Goal: Task Accomplishment & Management: Manage account settings

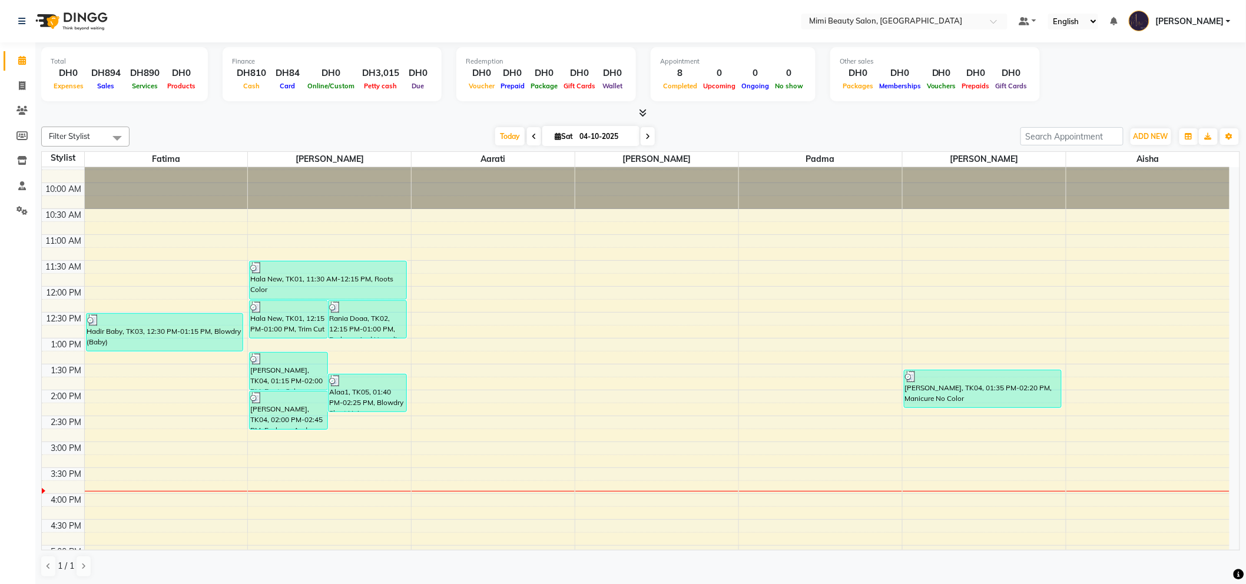
scroll to position [65, 0]
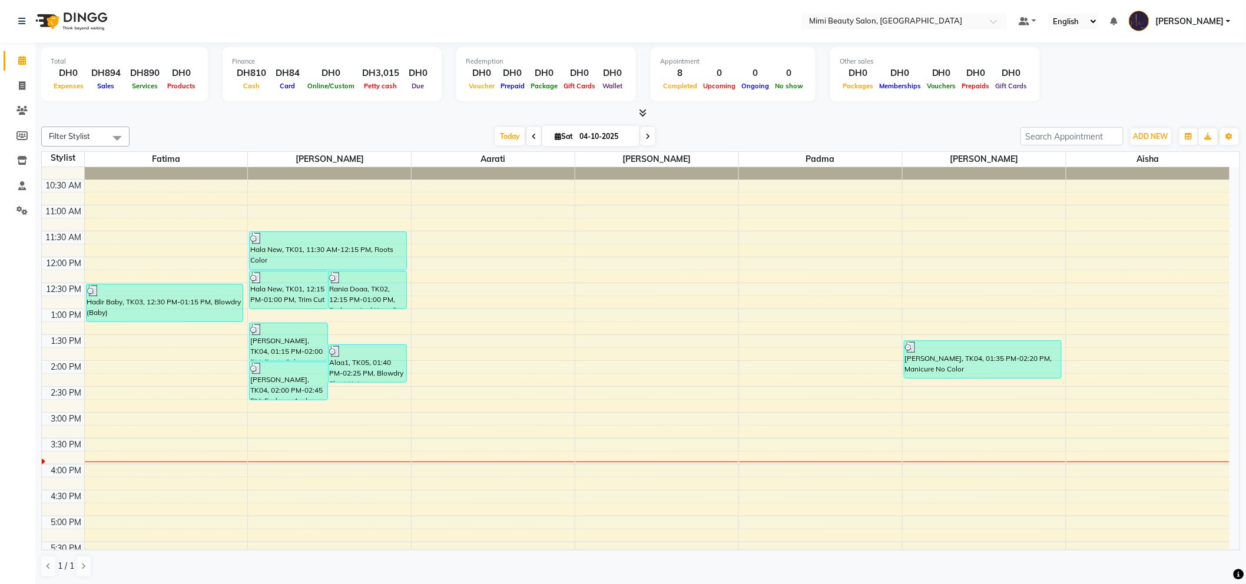
click at [154, 462] on div at bounding box center [166, 462] width 163 height 1
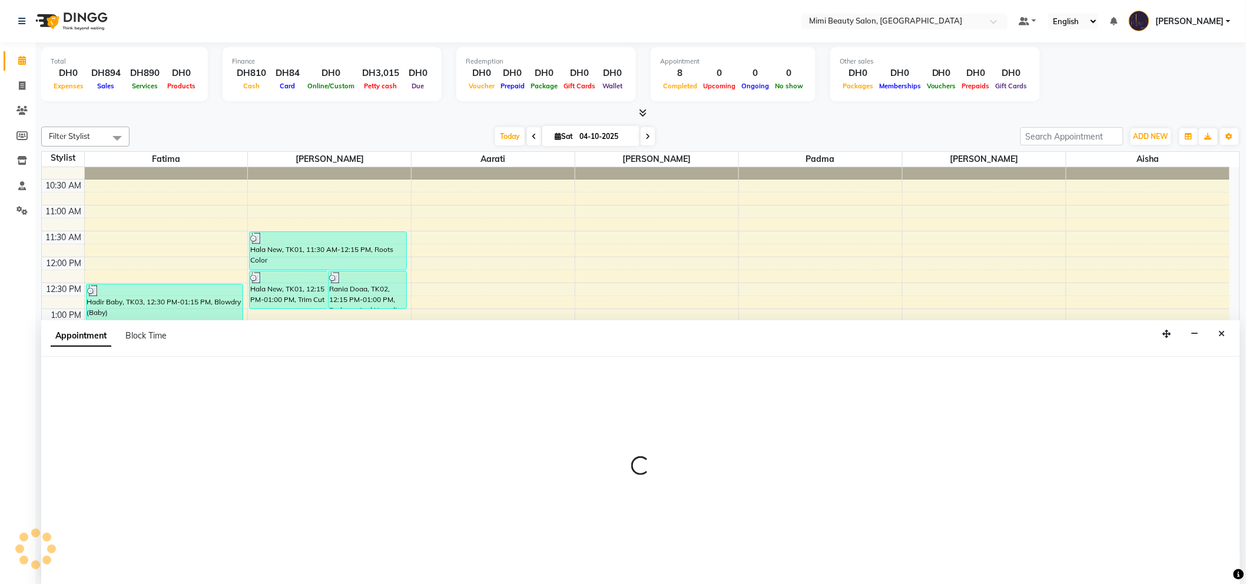
scroll to position [1, 0]
select select "52699"
select select "945"
select select "tentative"
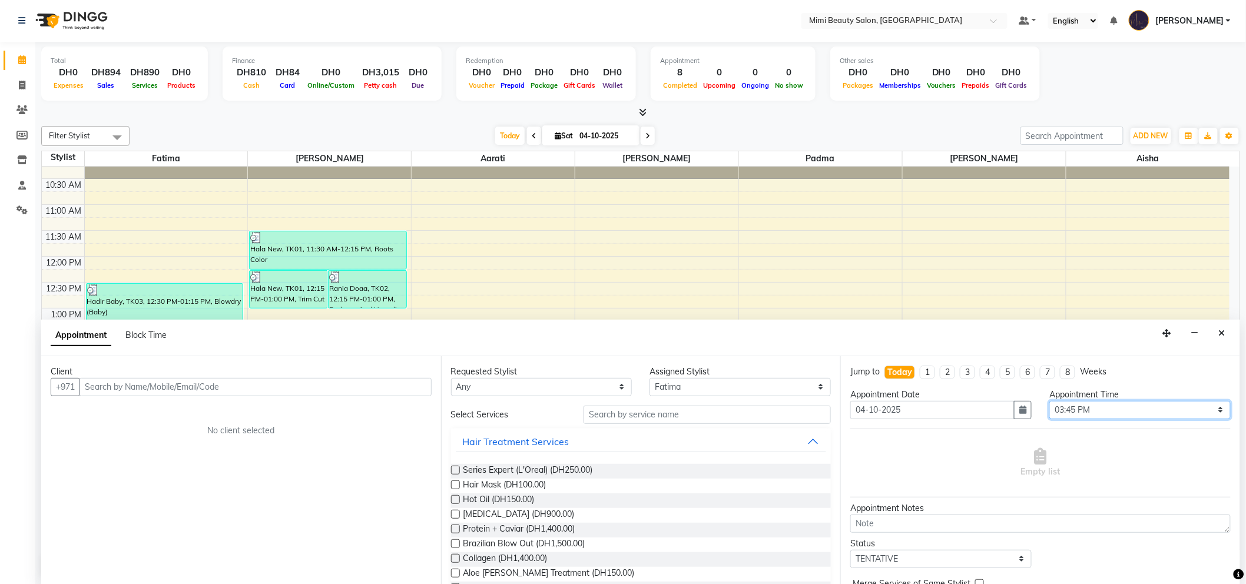
click at [1212, 410] on select "Select 10:00 AM 10:05 AM 10:10 AM 10:15 AM 10:20 AM 10:25 AM 10:30 AM 10:35 AM …" at bounding box center [1140, 410] width 181 height 18
select select "950"
click at [1050, 401] on select "Select 10:00 AM 10:05 AM 10:10 AM 10:15 AM 10:20 AM 10:25 AM 10:30 AM 10:35 AM …" at bounding box center [1140, 410] width 181 height 18
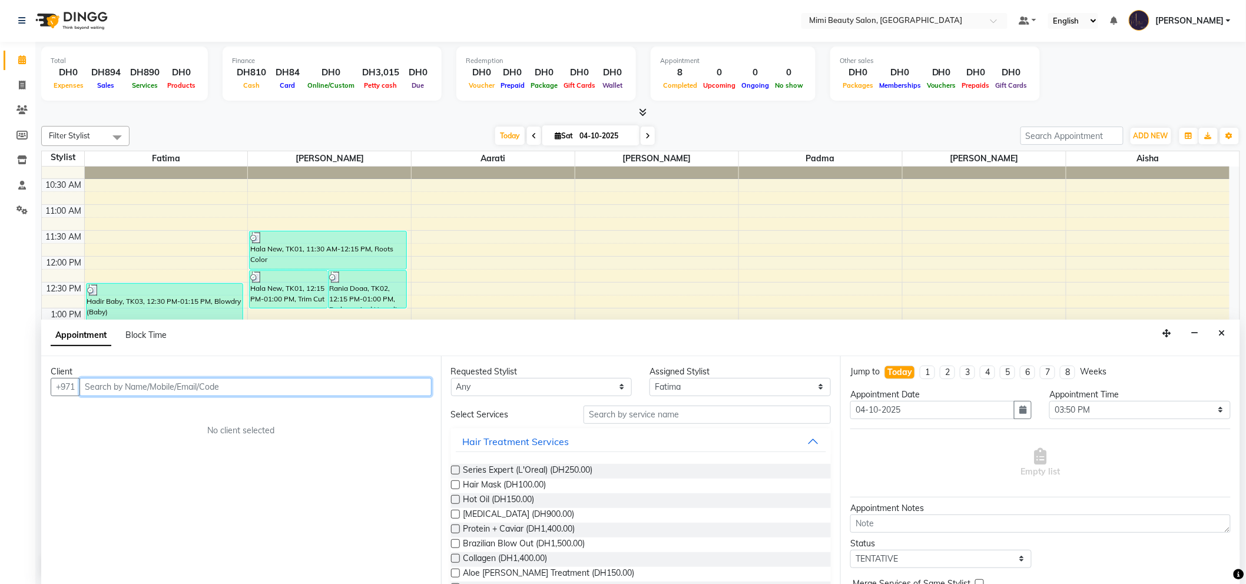
click at [134, 393] on input "text" at bounding box center [256, 387] width 352 height 18
click at [135, 413] on ngb-highlight "05******49" at bounding box center [152, 412] width 48 height 12
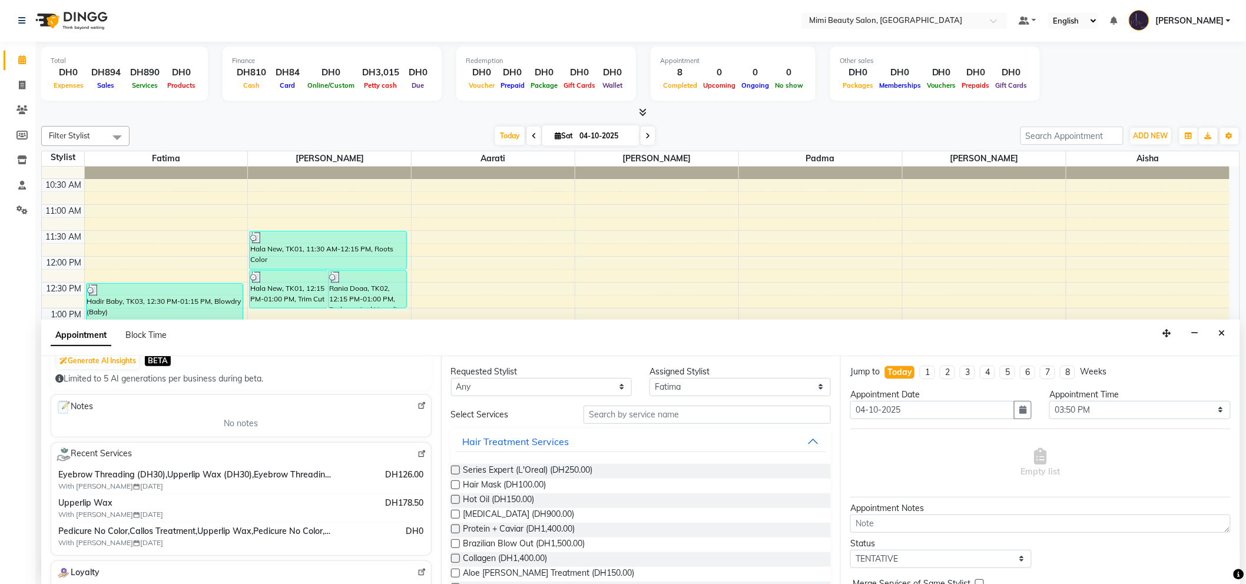
scroll to position [0, 0]
type input "05******49"
click at [548, 386] on select "Any [PERSON_NAME] [PERSON_NAME] [PERSON_NAME] [PERSON_NAME] Padma" at bounding box center [541, 388] width 181 height 18
click at [515, 385] on select "Any [PERSON_NAME] [PERSON_NAME] [PERSON_NAME] [PERSON_NAME] Padma" at bounding box center [541, 388] width 181 height 18
select select "52699"
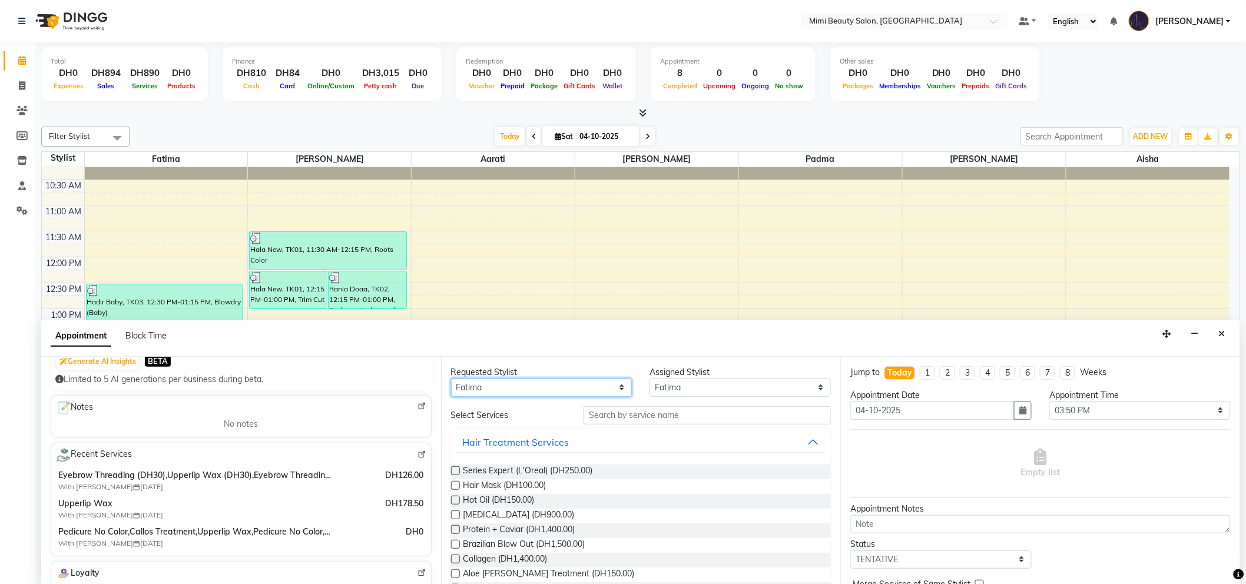
click at [451, 379] on select "Any [PERSON_NAME] [PERSON_NAME] [PERSON_NAME] [PERSON_NAME] Padma" at bounding box center [541, 388] width 181 height 18
click at [584, 414] on input "text" at bounding box center [707, 415] width 247 height 18
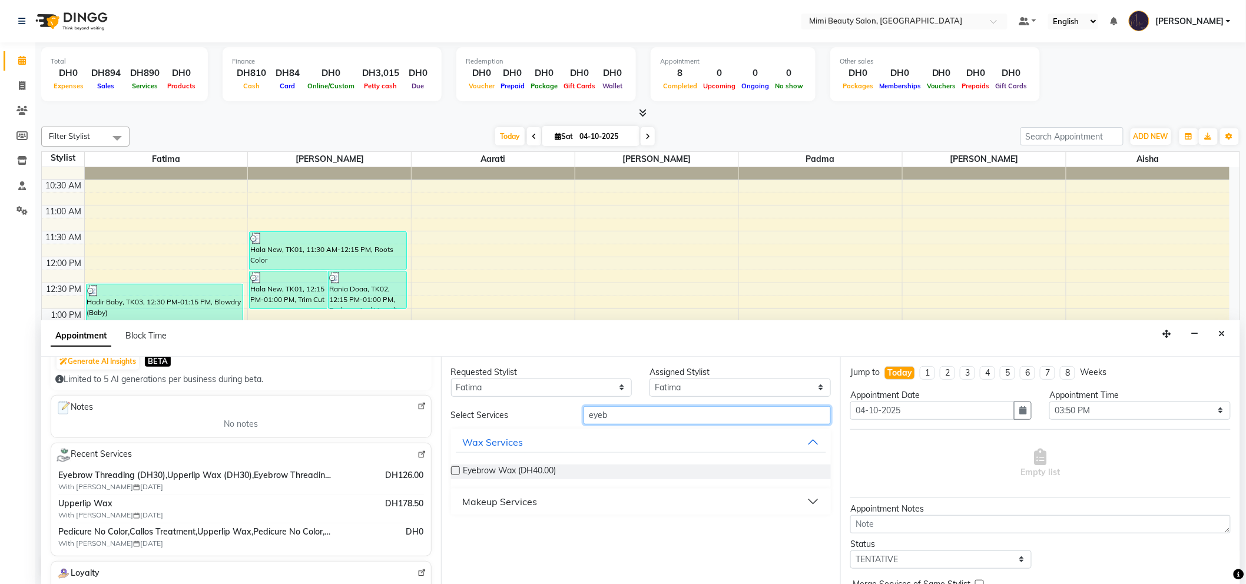
type input "eyeb"
click at [543, 502] on button "Makeup Services" at bounding box center [641, 501] width 371 height 21
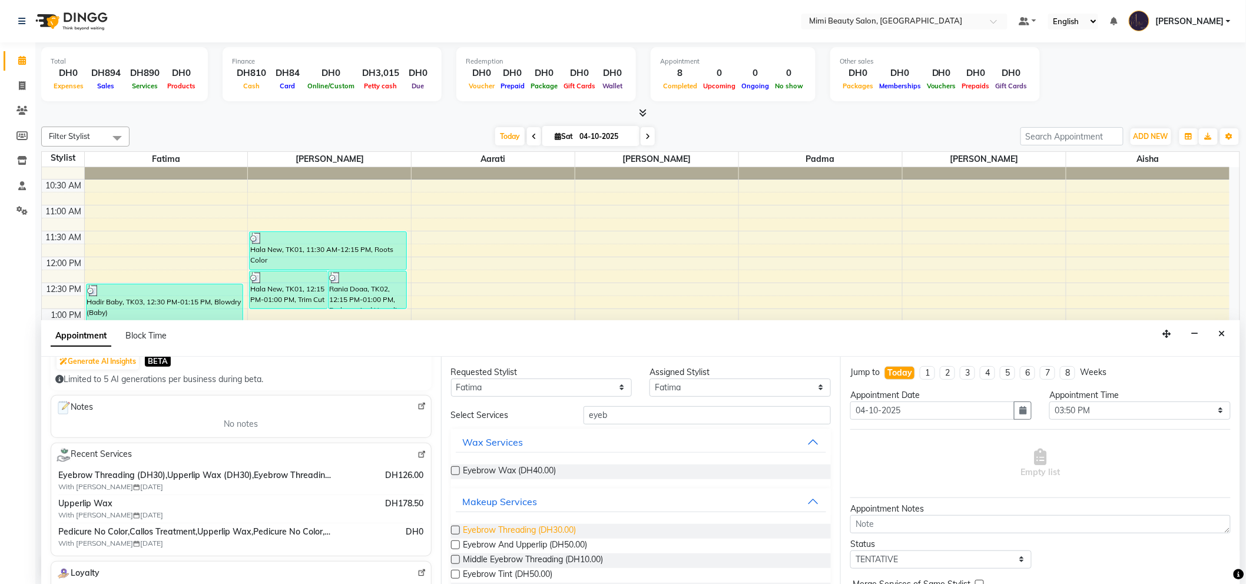
click at [537, 531] on span "Eyebrow Threading (DH30.00)" at bounding box center [520, 531] width 113 height 15
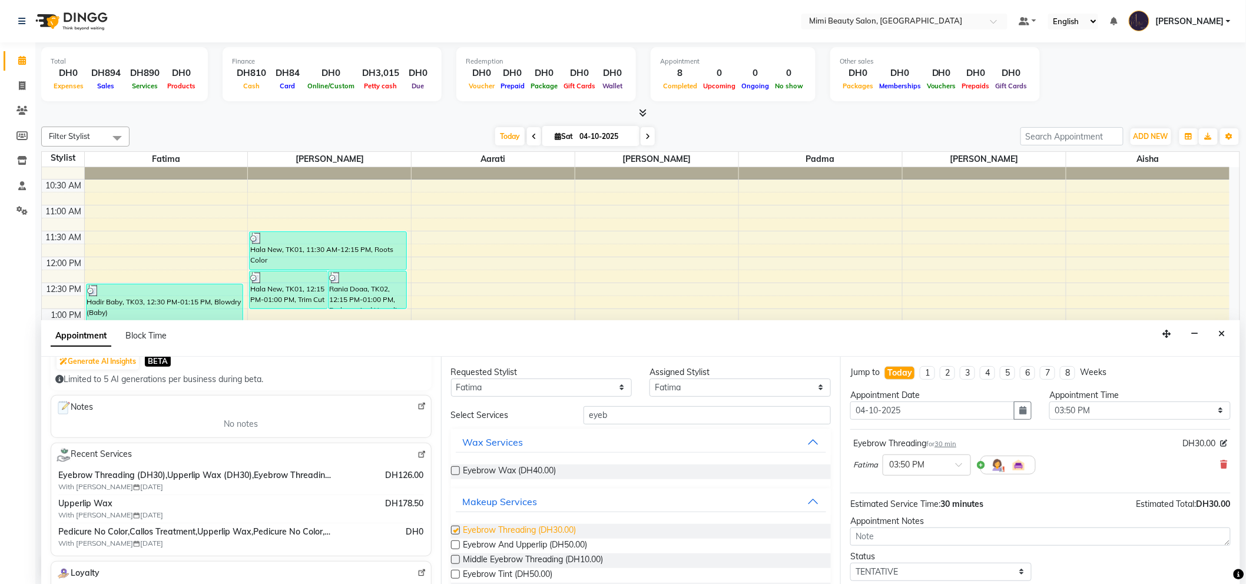
checkbox input "false"
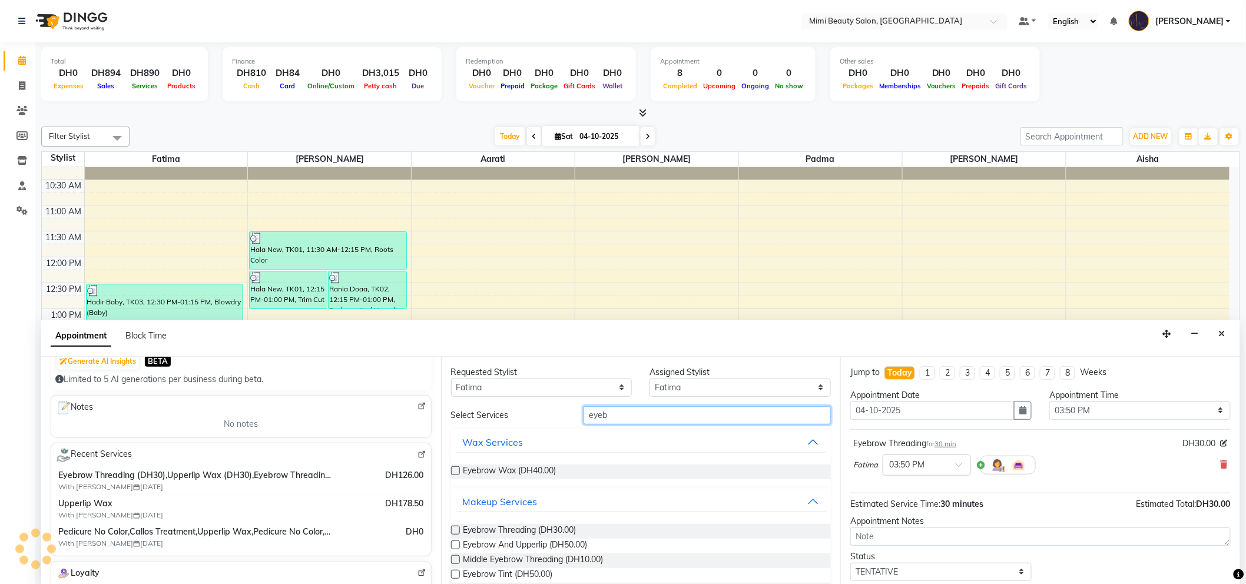
click at [603, 415] on input "eyeb" at bounding box center [707, 415] width 247 height 18
type input "upper"
click at [523, 466] on span "Upperlip Wax (DH30.00)" at bounding box center [509, 472] width 91 height 15
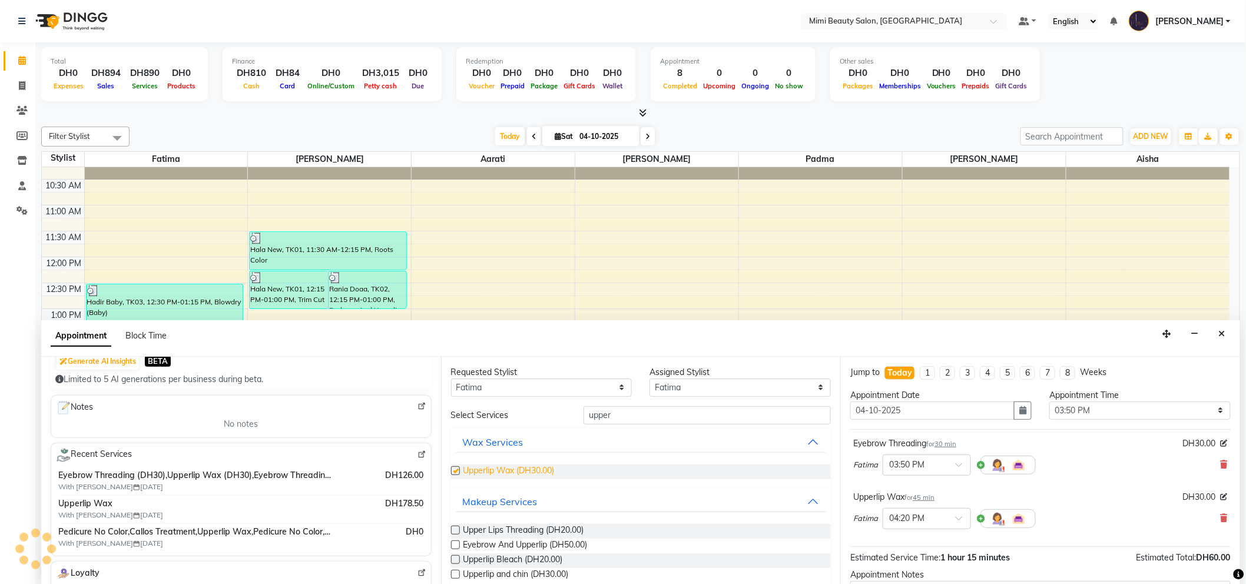
checkbox input "false"
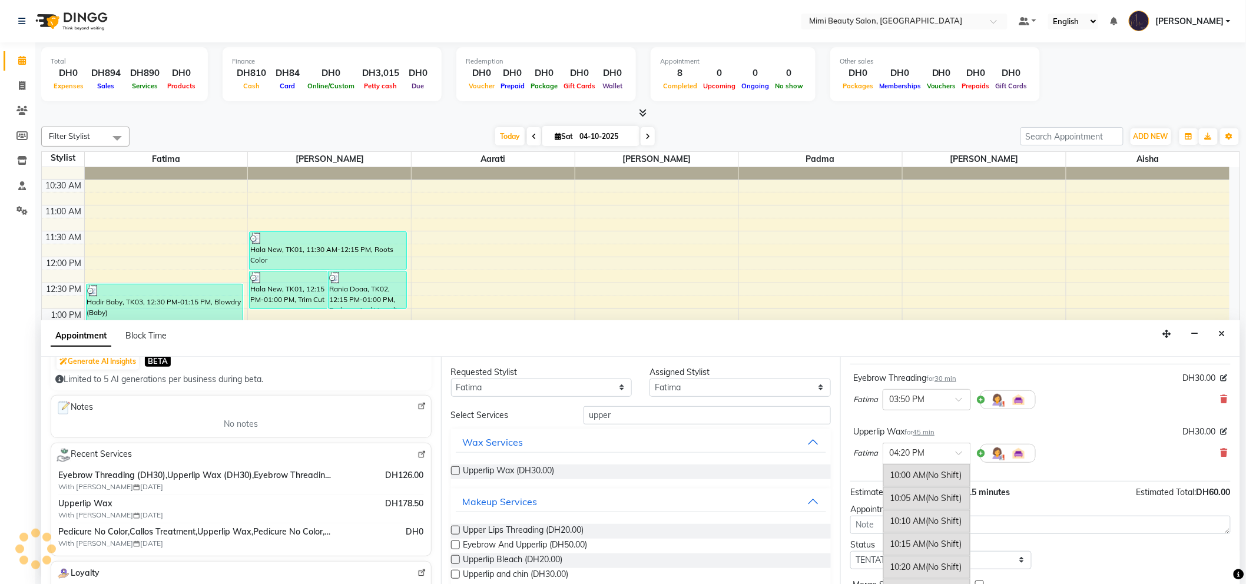
click at [960, 453] on span at bounding box center [963, 457] width 15 height 12
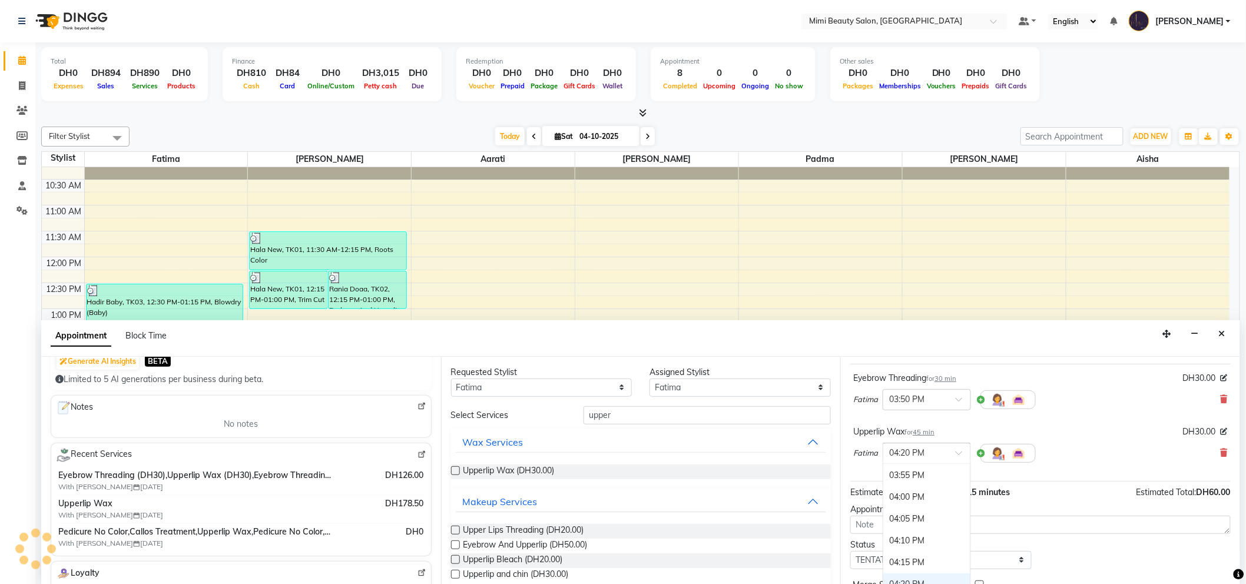
scroll to position [1543, 0]
click at [922, 475] on div "03:50 PM" at bounding box center [926, 475] width 87 height 22
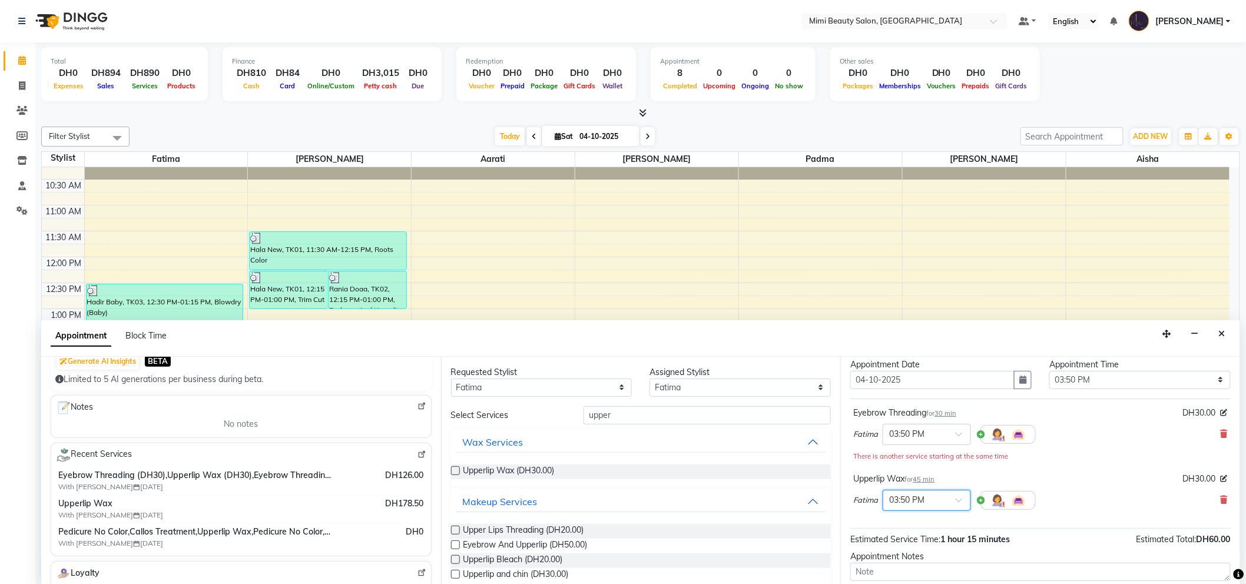
scroll to position [0, 0]
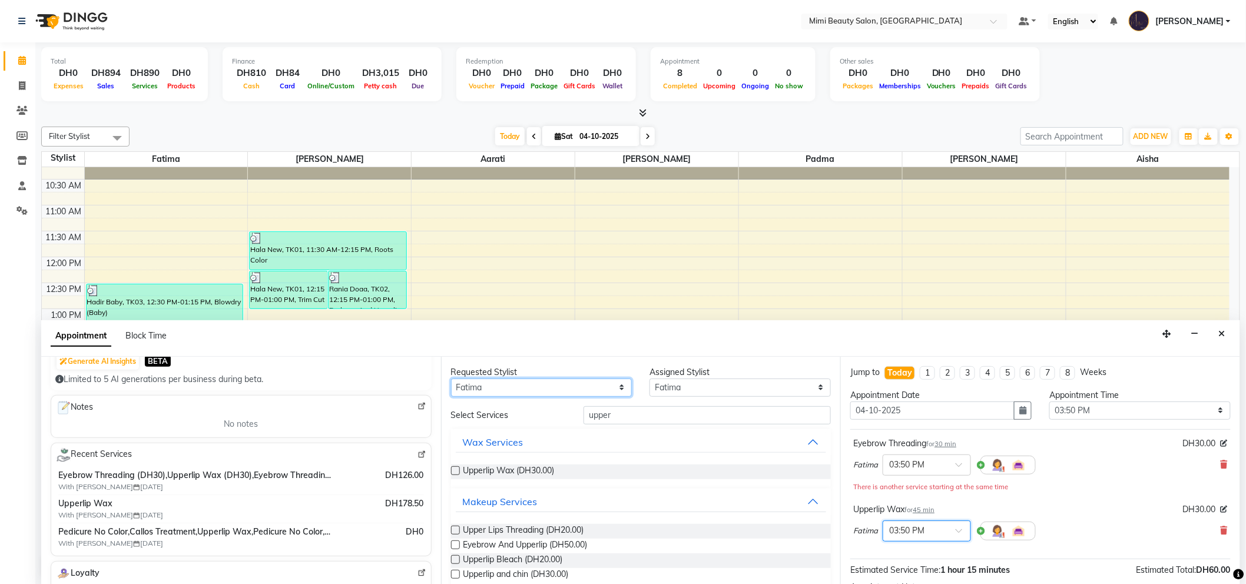
click at [512, 388] on select "Any [PERSON_NAME] [PERSON_NAME] [PERSON_NAME] [PERSON_NAME] Padma" at bounding box center [541, 388] width 181 height 18
select select "91901"
click at [451, 379] on select "Any [PERSON_NAME] [PERSON_NAME] [PERSON_NAME] [PERSON_NAME] Padma" at bounding box center [541, 388] width 181 height 18
select select "91901"
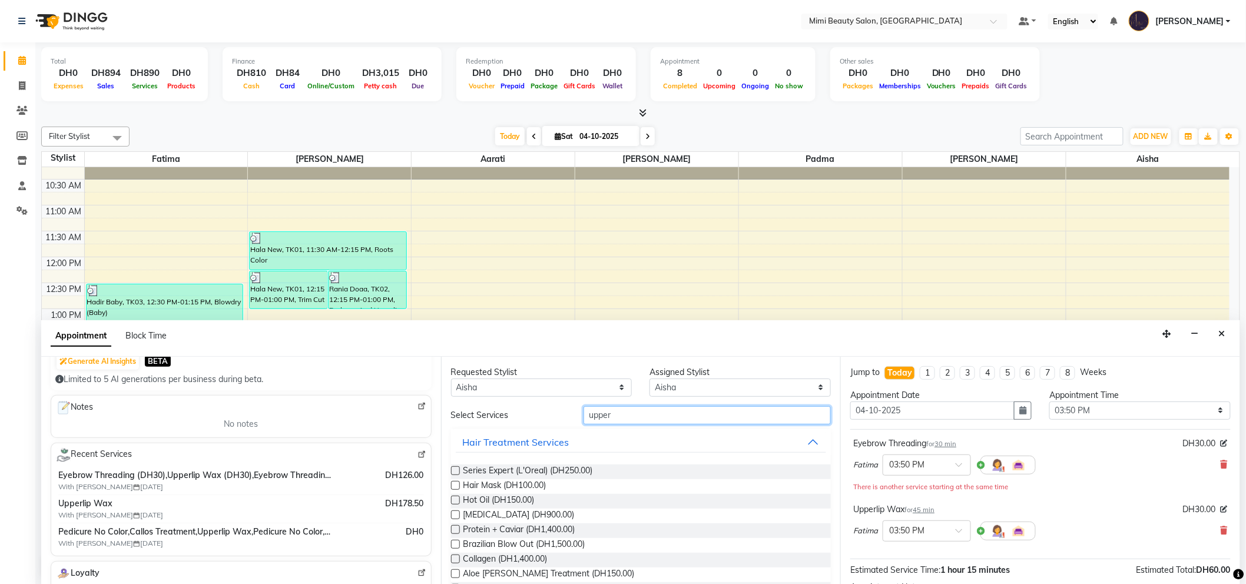
click at [617, 411] on input "upper" at bounding box center [707, 415] width 247 height 18
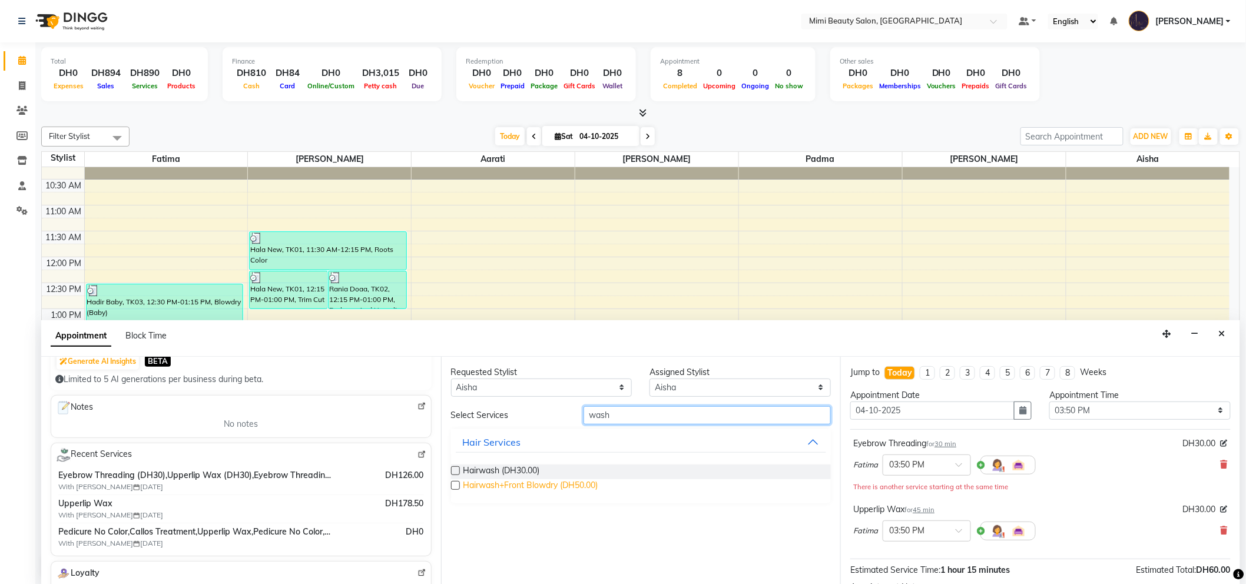
type input "wash"
click at [566, 486] on span "Hairwash+Front Blowdry (DH50.00)" at bounding box center [531, 486] width 135 height 15
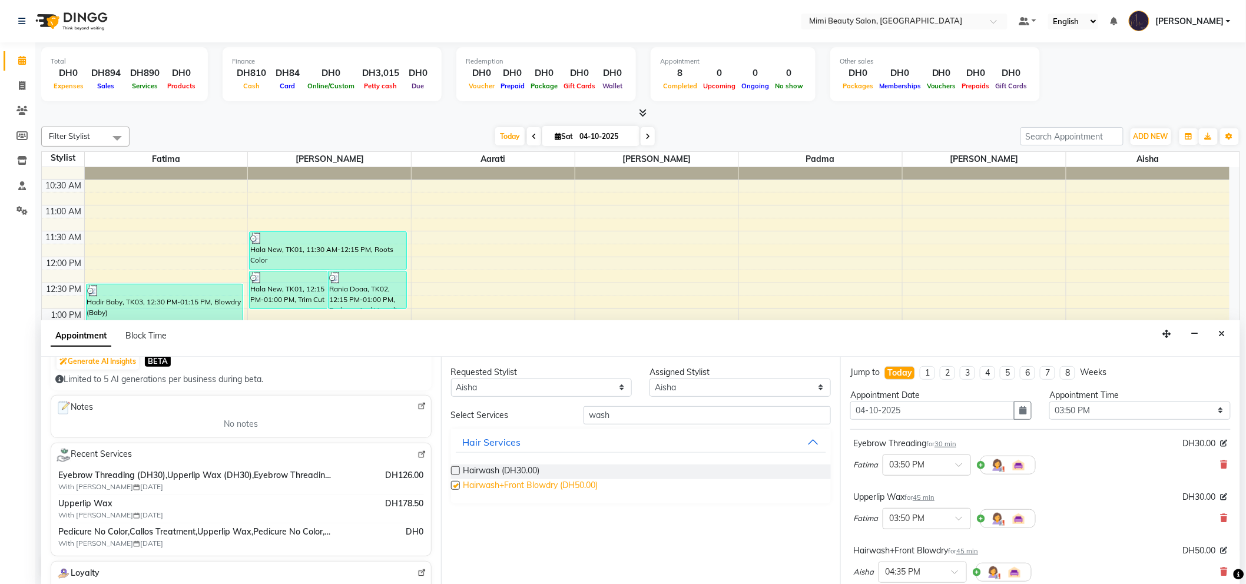
checkbox input "false"
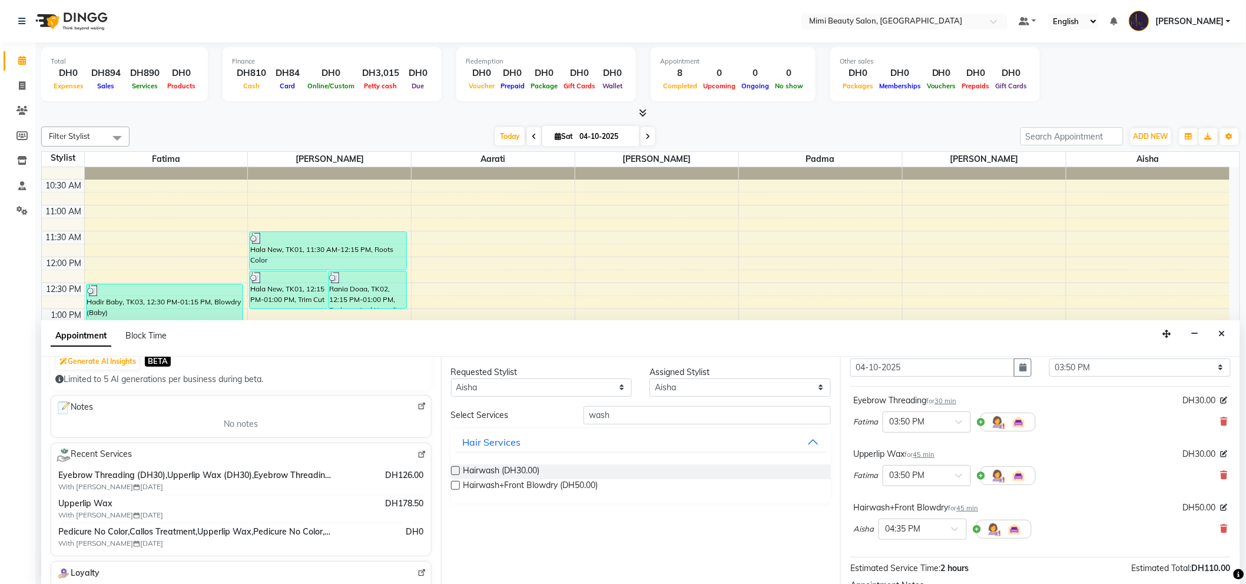
scroll to position [65, 0]
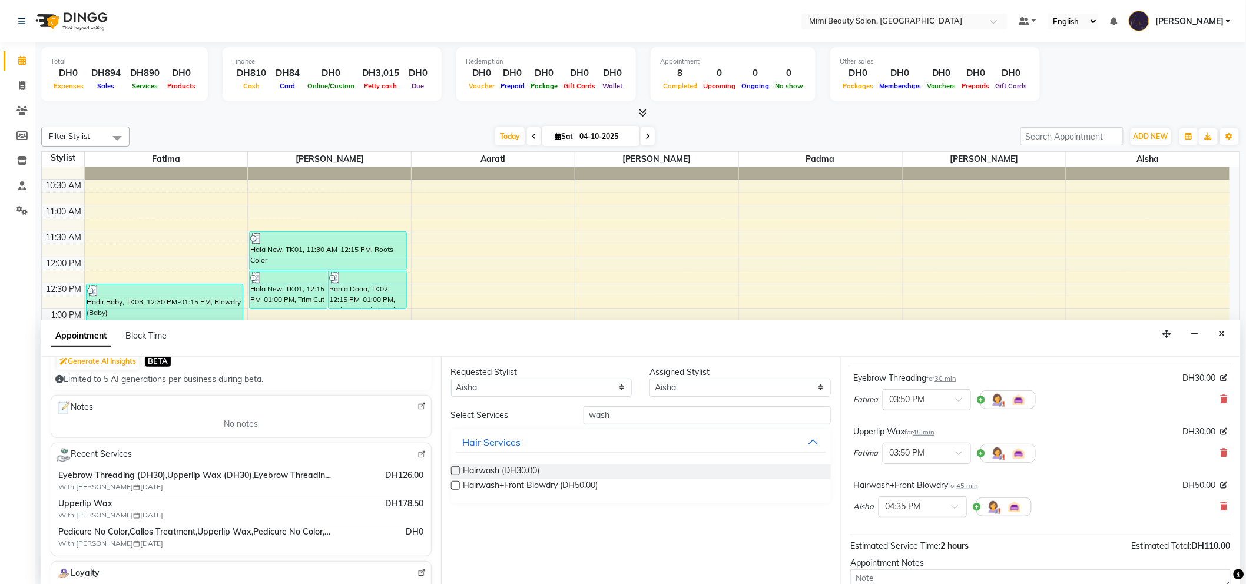
click at [959, 508] on span at bounding box center [959, 510] width 15 height 12
click at [923, 564] on div "04:15 PM" at bounding box center [922, 573] width 87 height 22
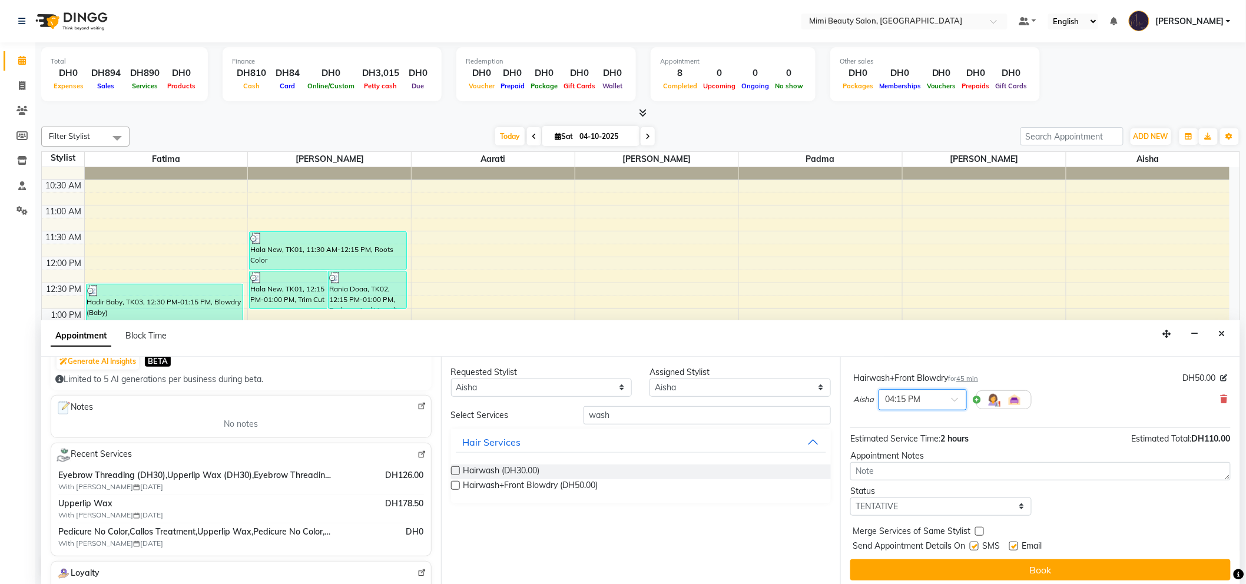
scroll to position [177, 0]
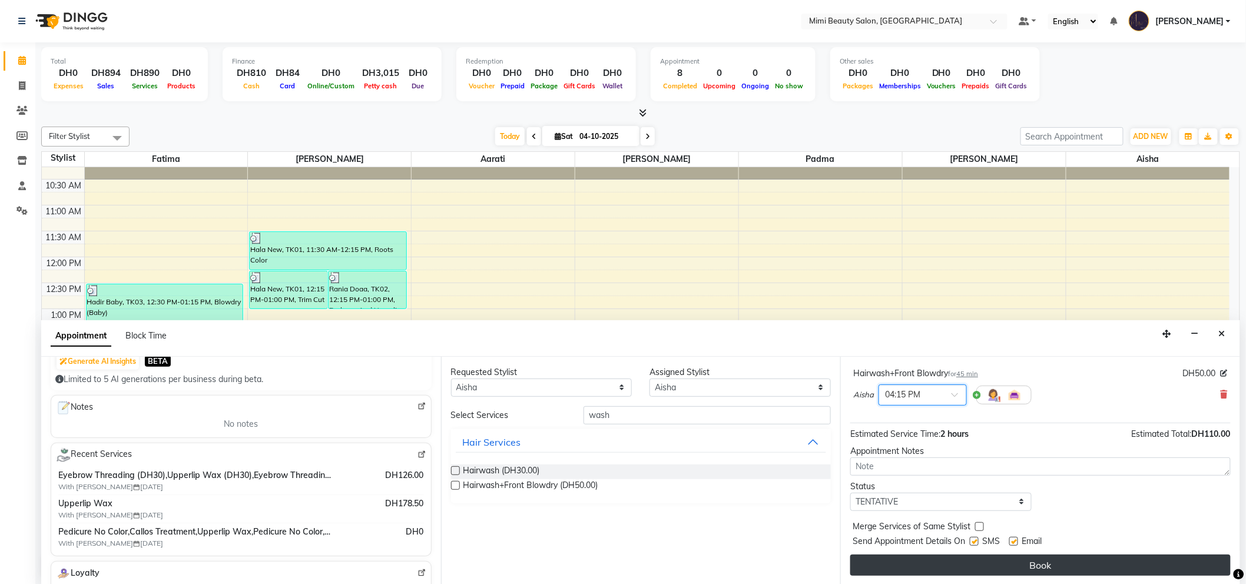
click at [1014, 563] on button "Book" at bounding box center [1040, 565] width 380 height 21
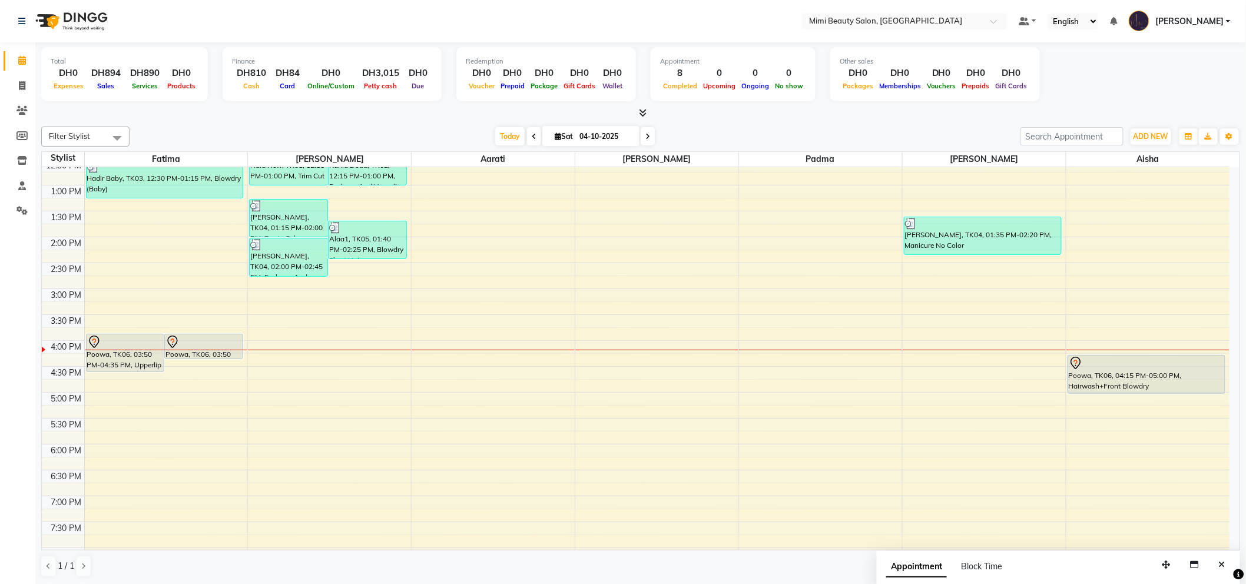
scroll to position [196, 0]
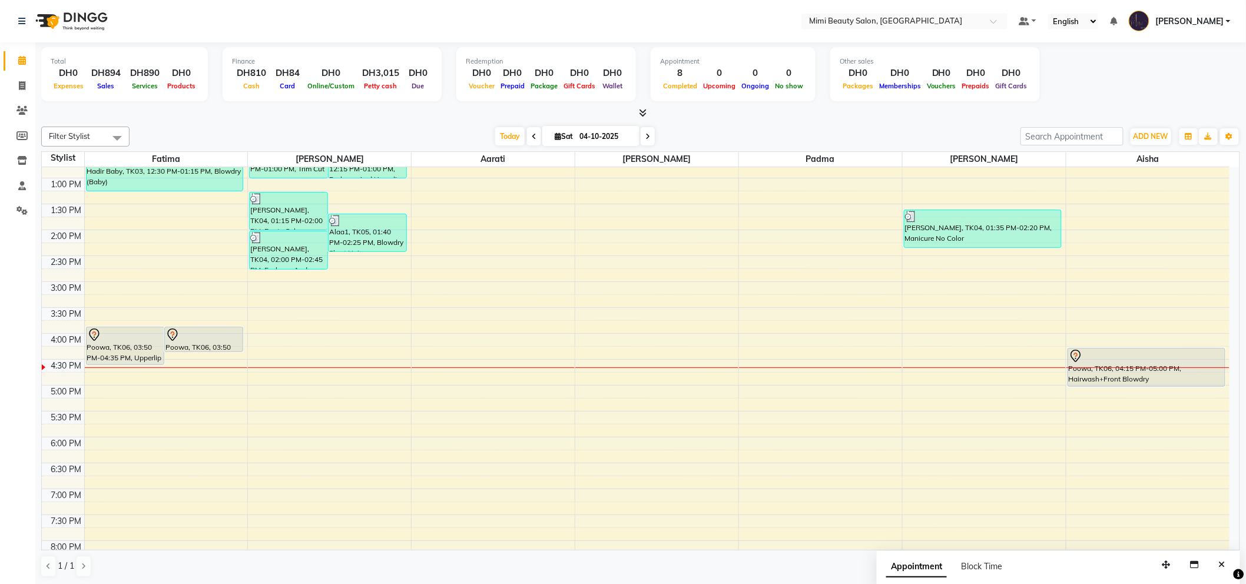
click at [136, 336] on div at bounding box center [125, 335] width 77 height 14
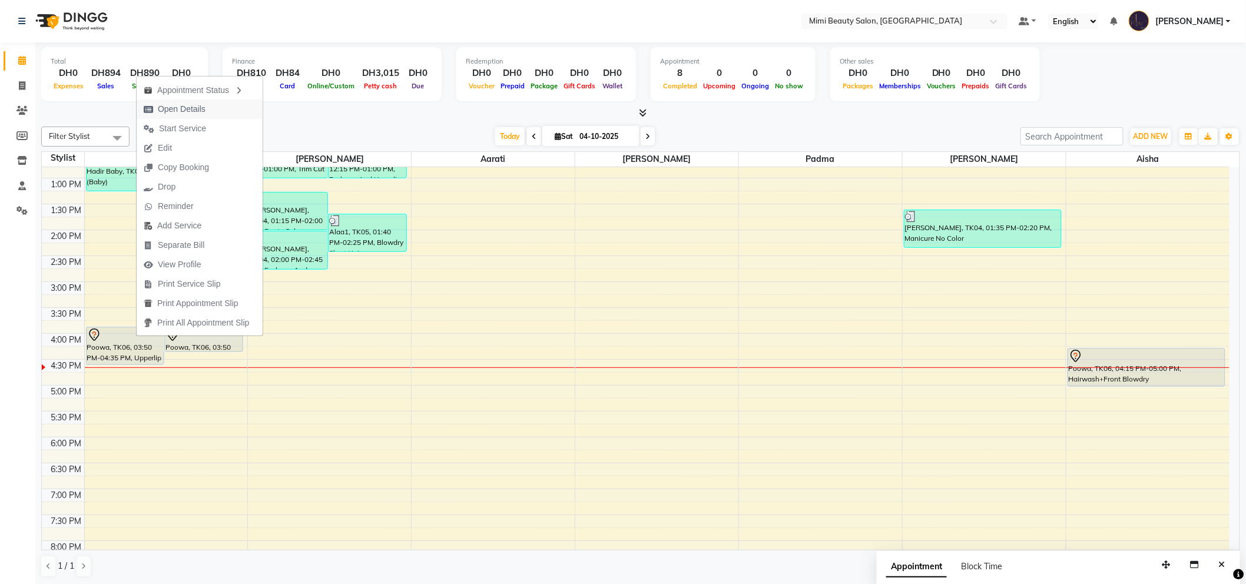
click at [191, 109] on span "Open Details" at bounding box center [182, 109] width 48 height 12
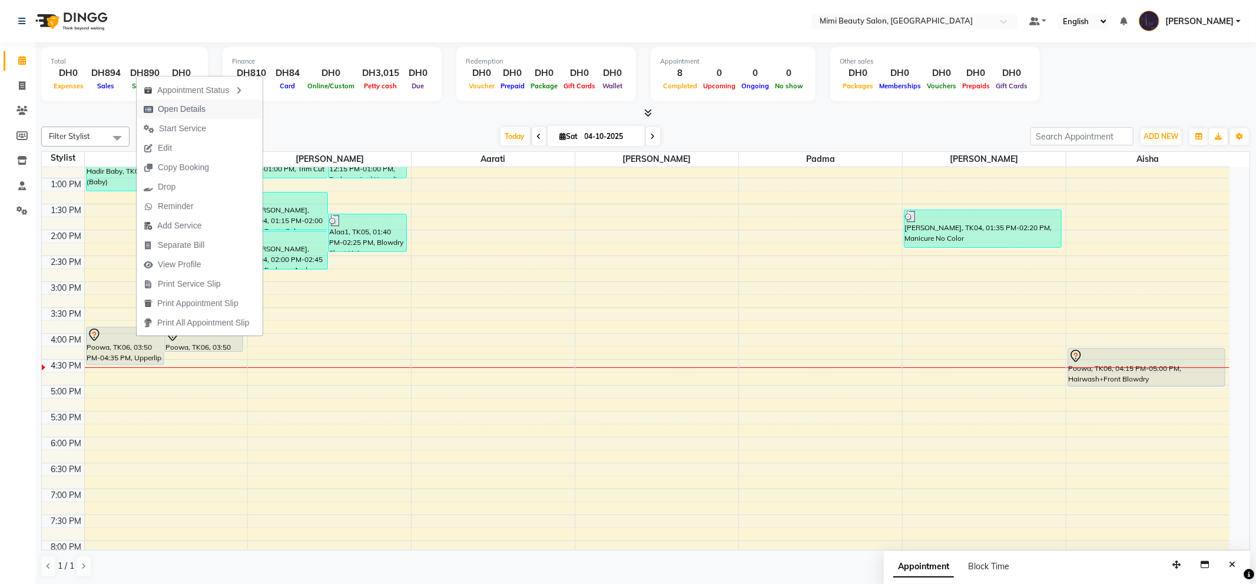
select select "7"
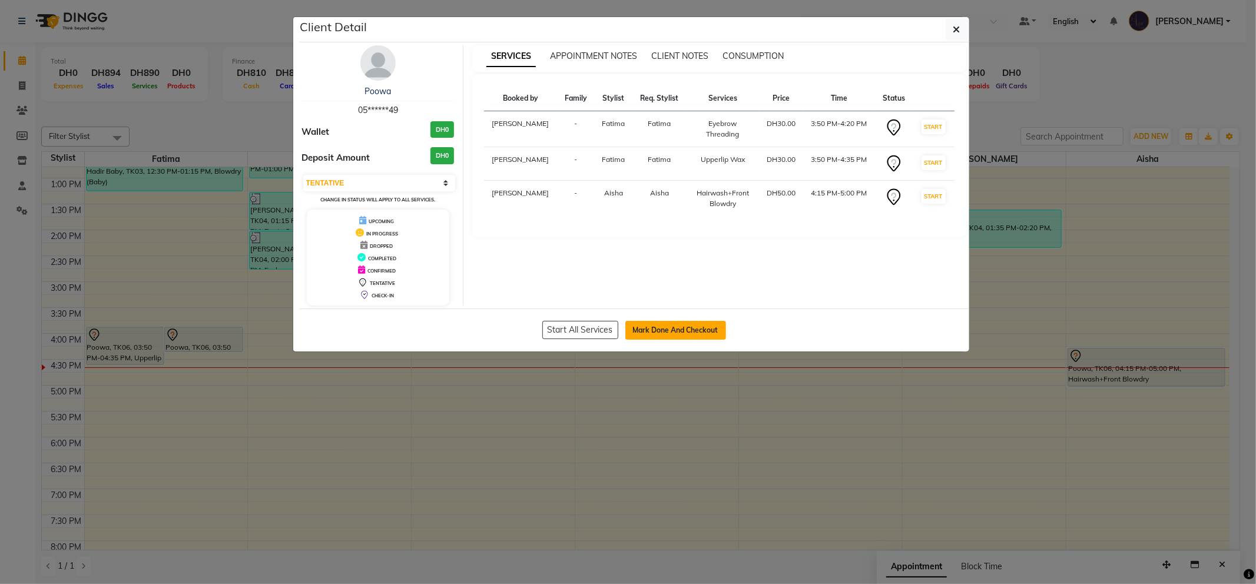
click at [670, 334] on button "Mark Done And Checkout" at bounding box center [675, 330] width 101 height 19
select select "service"
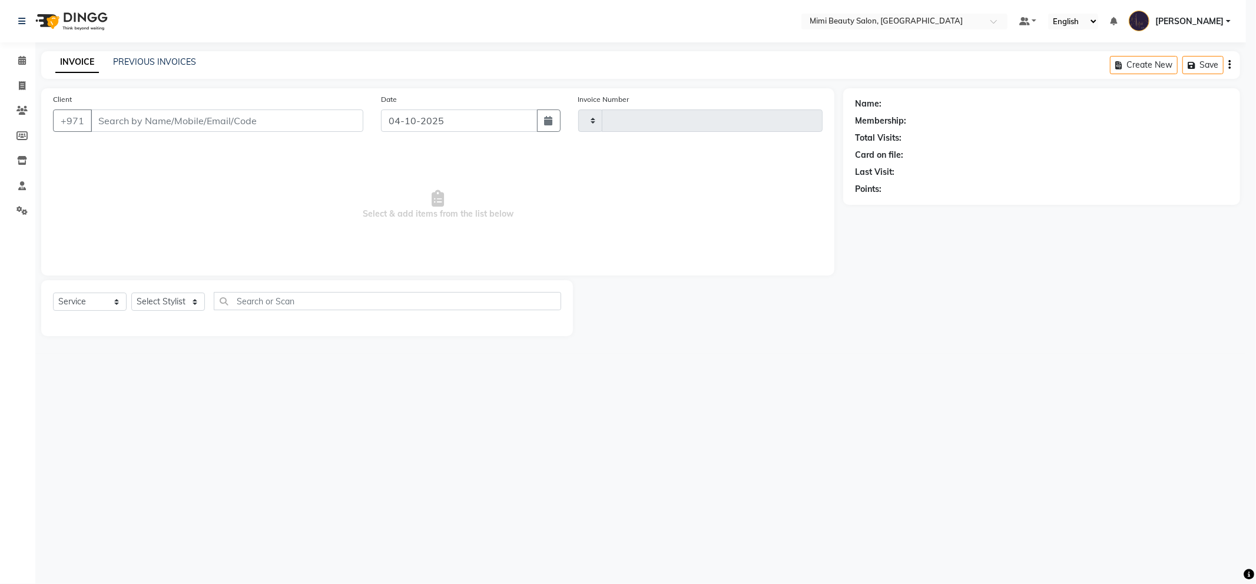
type input "1786"
select select "6756"
type input "05******49"
select select "91901"
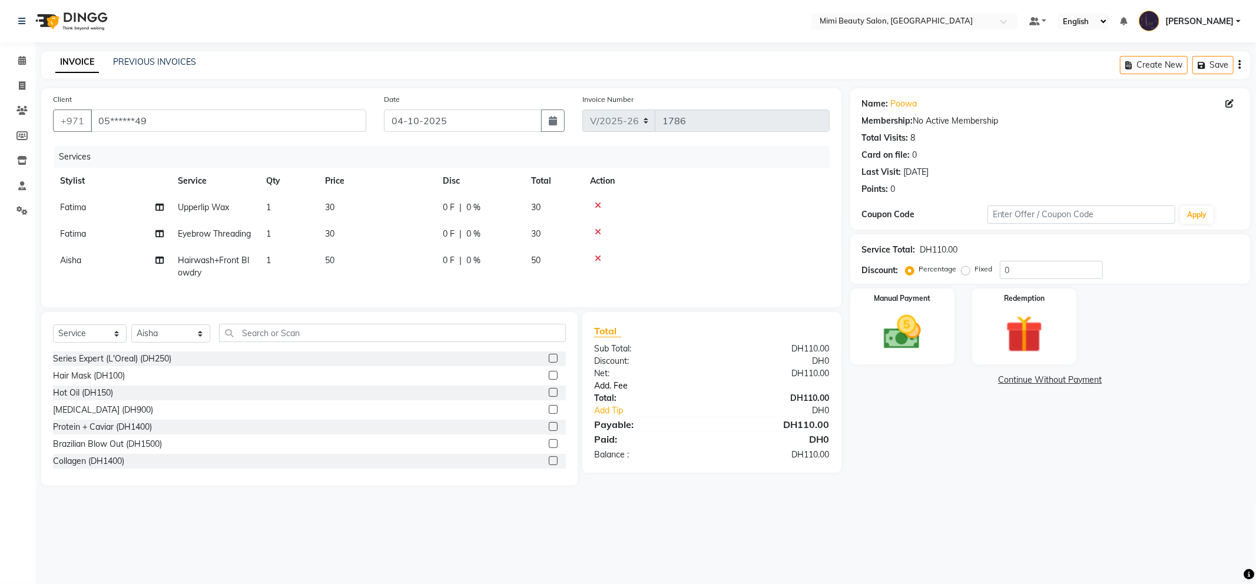
click at [600, 392] on link "Add. Fee" at bounding box center [711, 386] width 253 height 12
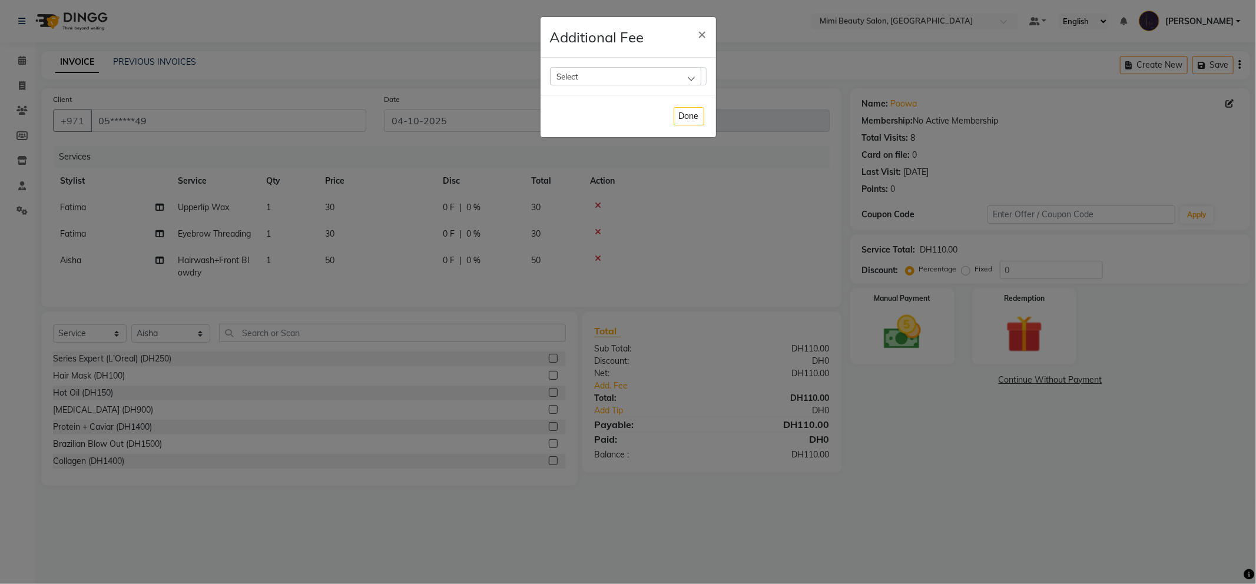
click at [597, 77] on div "Select" at bounding box center [626, 76] width 151 height 18
click at [592, 149] on label "Bank Fee" at bounding box center [579, 152] width 45 height 11
checkbox input "true"
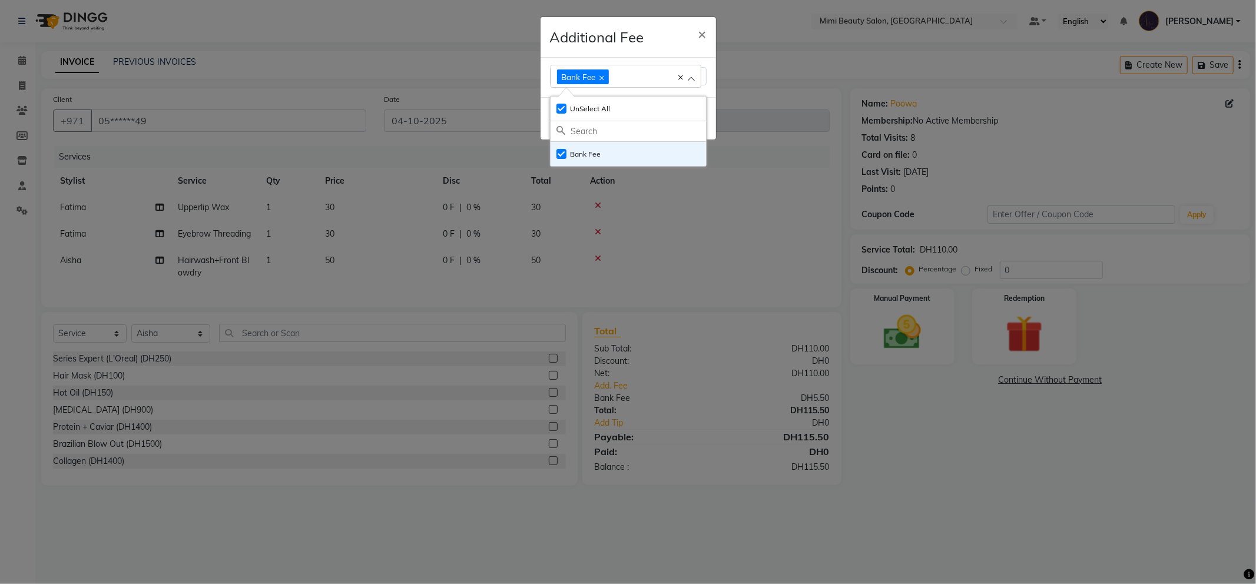
click at [630, 51] on div "Additional Fee ×" at bounding box center [629, 37] width 176 height 41
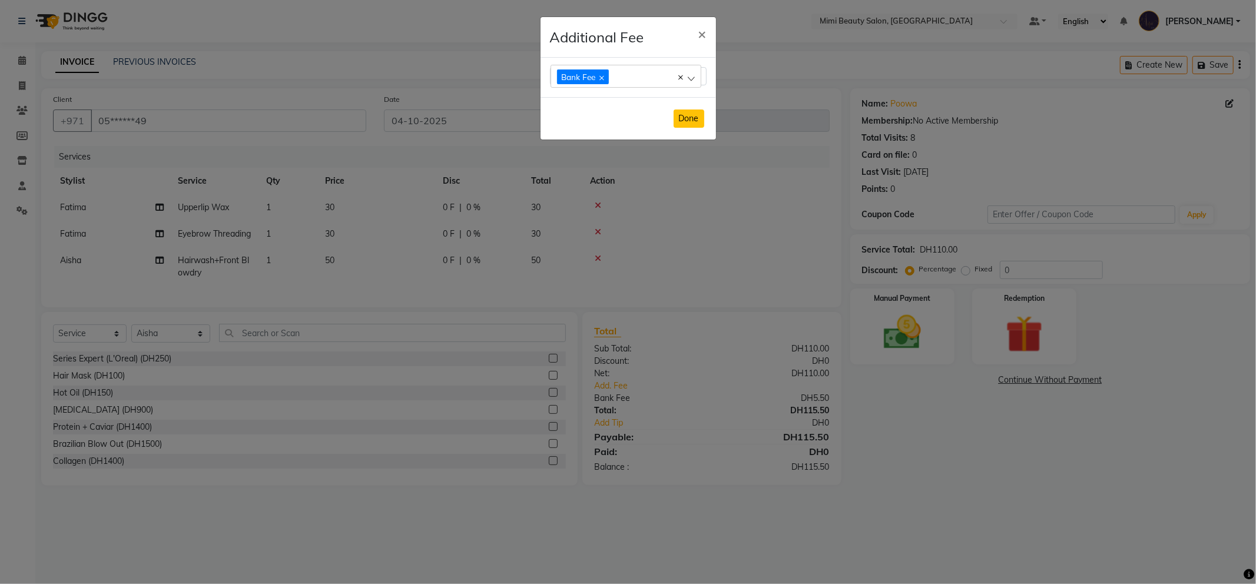
click at [691, 120] on button "Done" at bounding box center [689, 119] width 31 height 18
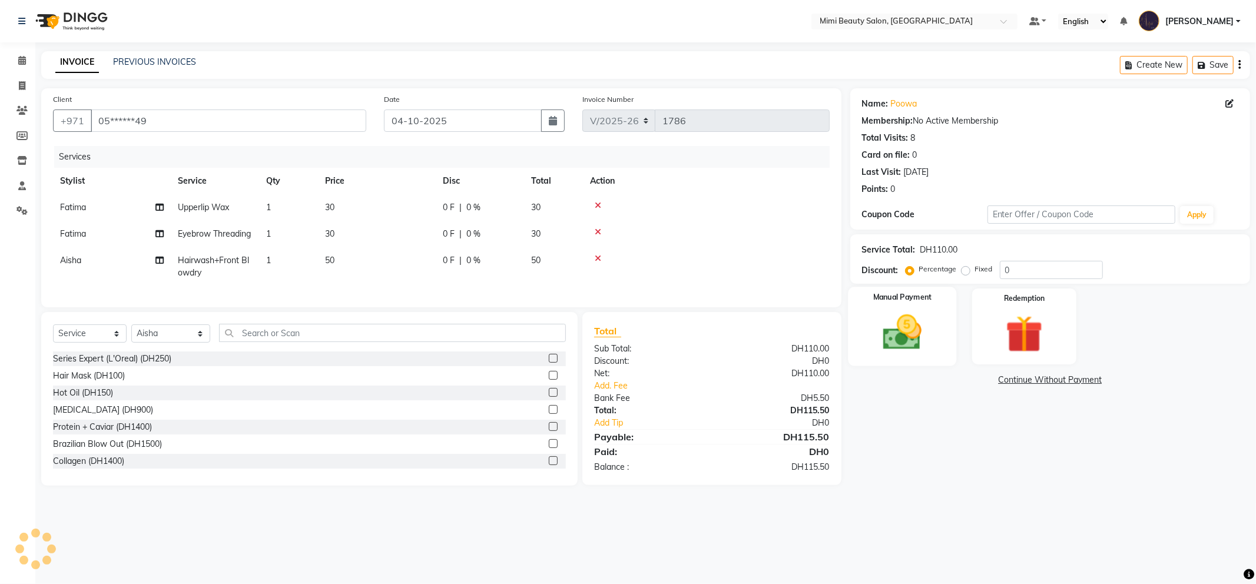
click at [889, 313] on img at bounding box center [902, 332] width 63 height 45
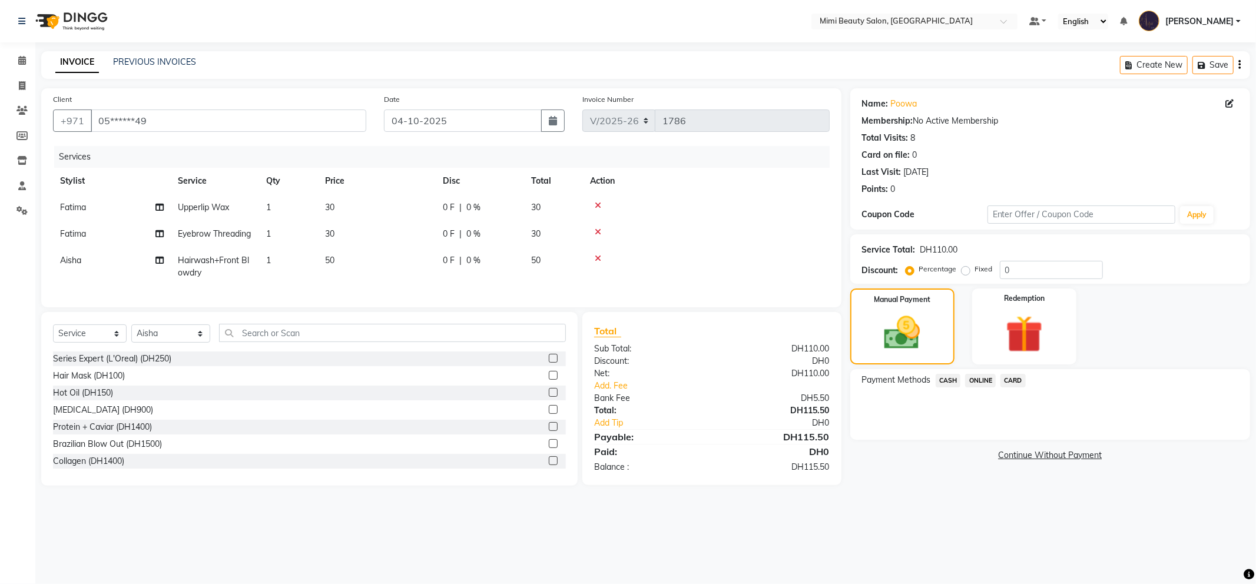
click at [1021, 379] on span "CARD" at bounding box center [1013, 381] width 25 height 14
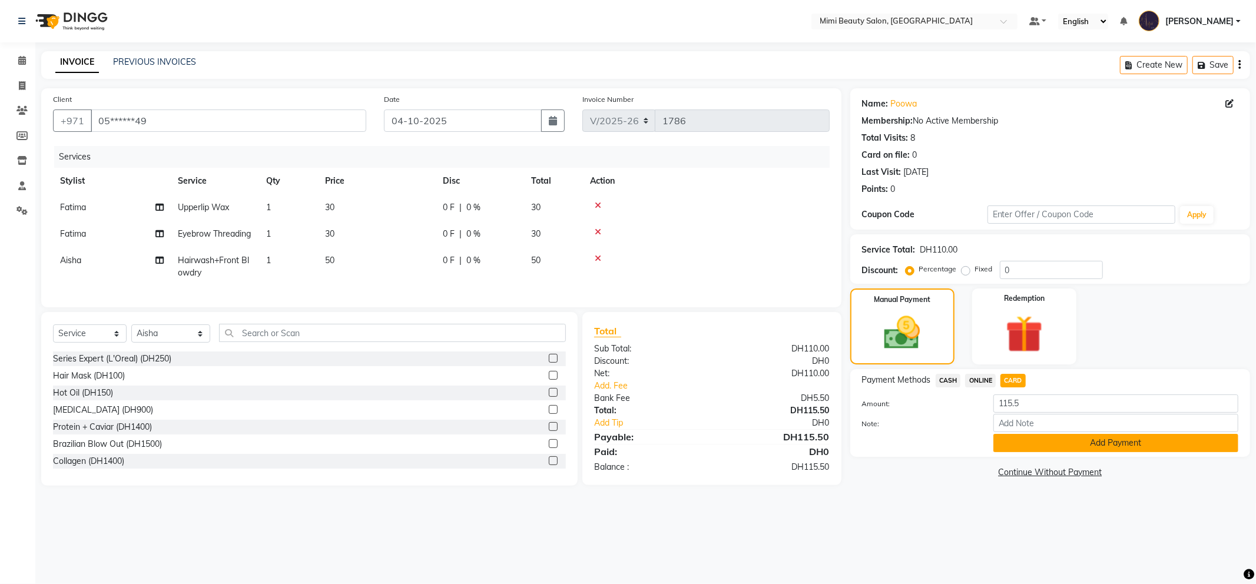
click at [1025, 444] on button "Add Payment" at bounding box center [1116, 443] width 245 height 18
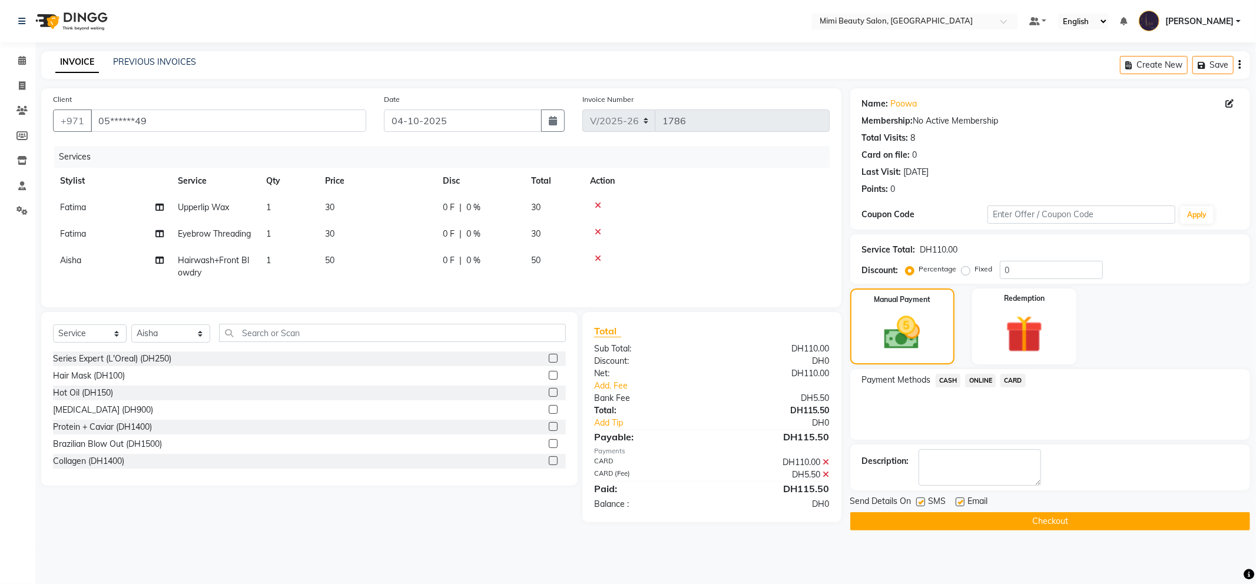
click at [1032, 520] on button "Checkout" at bounding box center [1050, 521] width 400 height 18
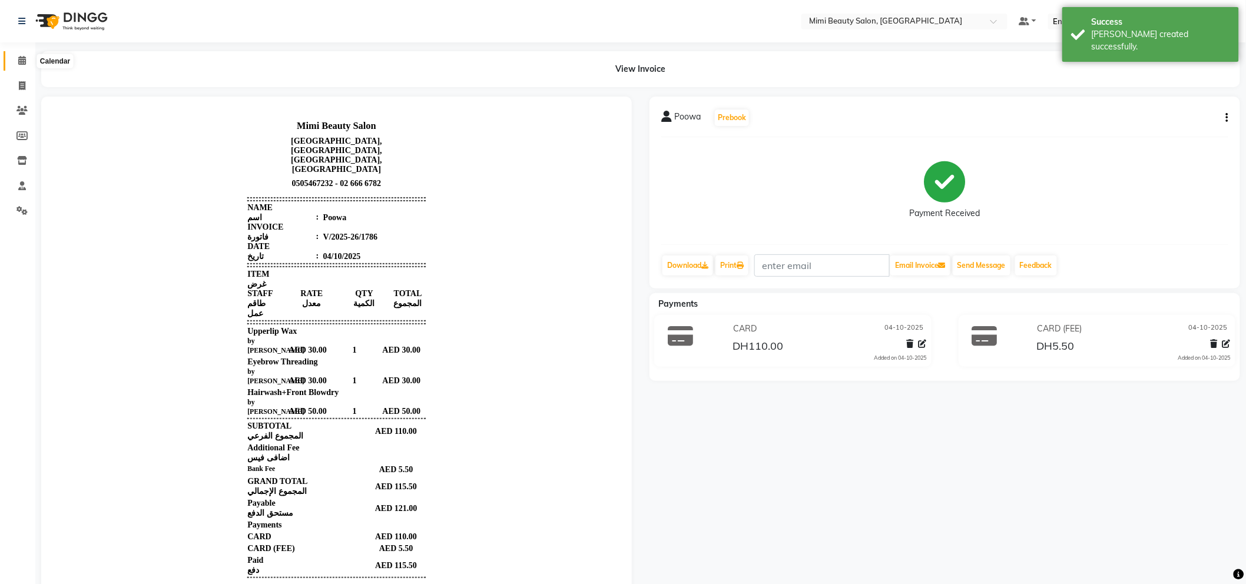
click at [21, 64] on icon at bounding box center [22, 60] width 8 height 9
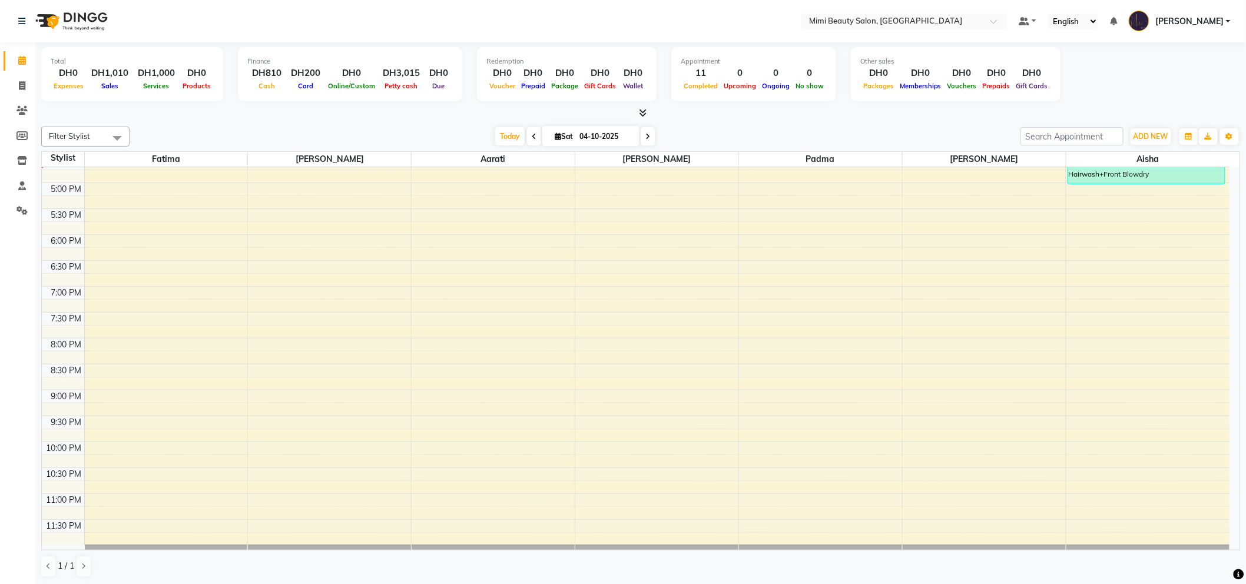
scroll to position [402, 0]
